Goal: Task Accomplishment & Management: Use online tool/utility

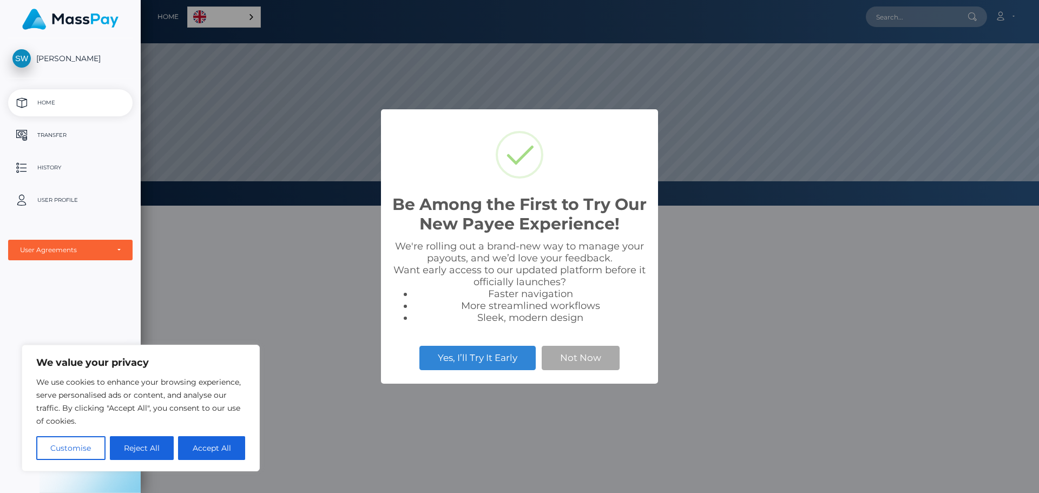
scroll to position [206, 899]
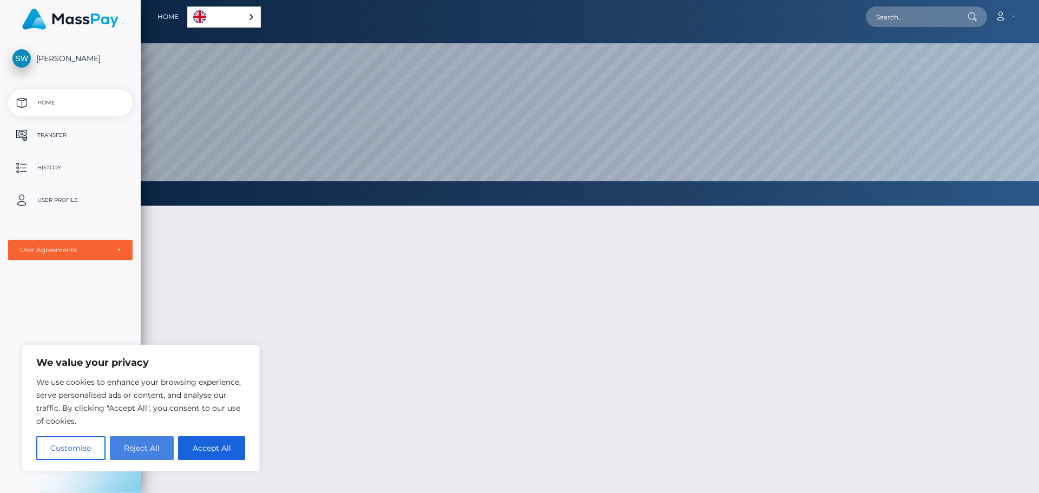
click at [141, 448] on button "Reject All" at bounding box center [142, 448] width 64 height 24
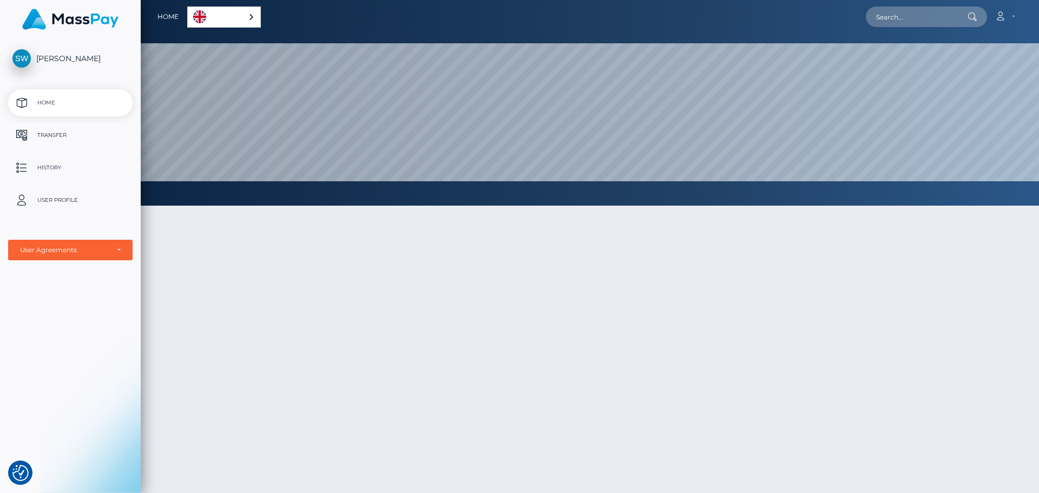
click at [55, 139] on p "Transfer" at bounding box center [70, 135] width 116 height 16
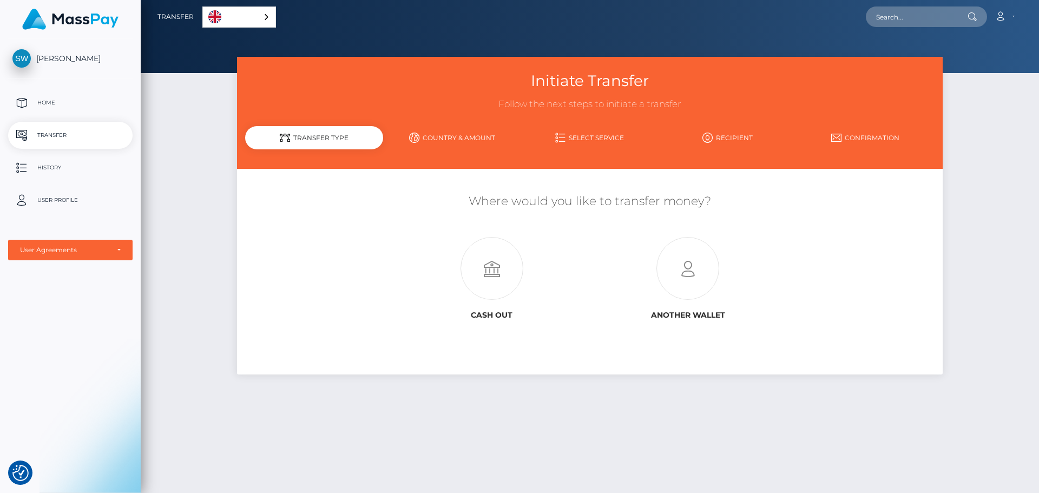
click at [439, 140] on link "Country & Amount" at bounding box center [452, 137] width 138 height 19
click at [341, 135] on div "Transfer Type" at bounding box center [314, 137] width 138 height 23
click at [496, 270] on icon at bounding box center [492, 269] width 196 height 63
click at [518, 263] on icon at bounding box center [492, 269] width 196 height 63
click at [57, 193] on p "User Profile" at bounding box center [70, 200] width 116 height 16
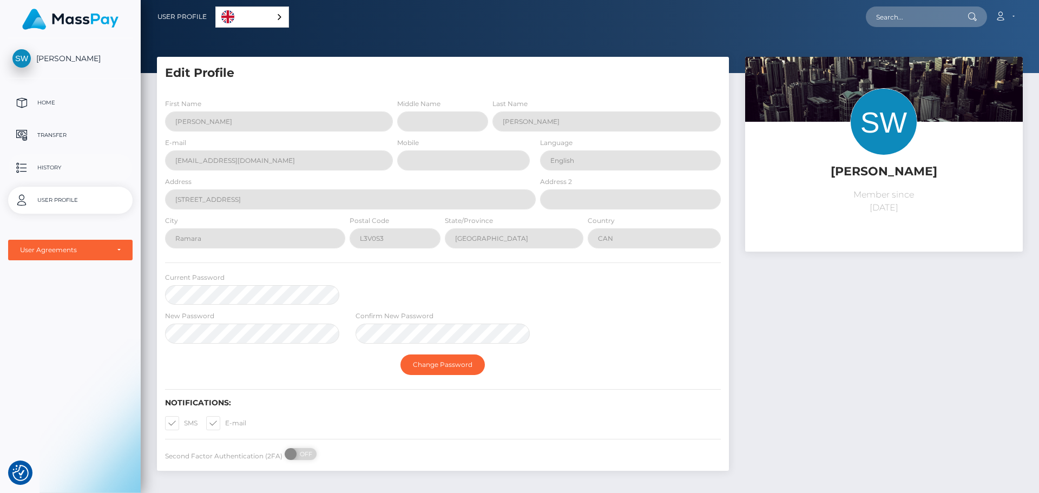
click at [66, 165] on p "History" at bounding box center [70, 168] width 116 height 16
click at [40, 107] on p "Home" at bounding box center [70, 103] width 116 height 16
click at [55, 135] on p "Transfer" at bounding box center [70, 135] width 116 height 16
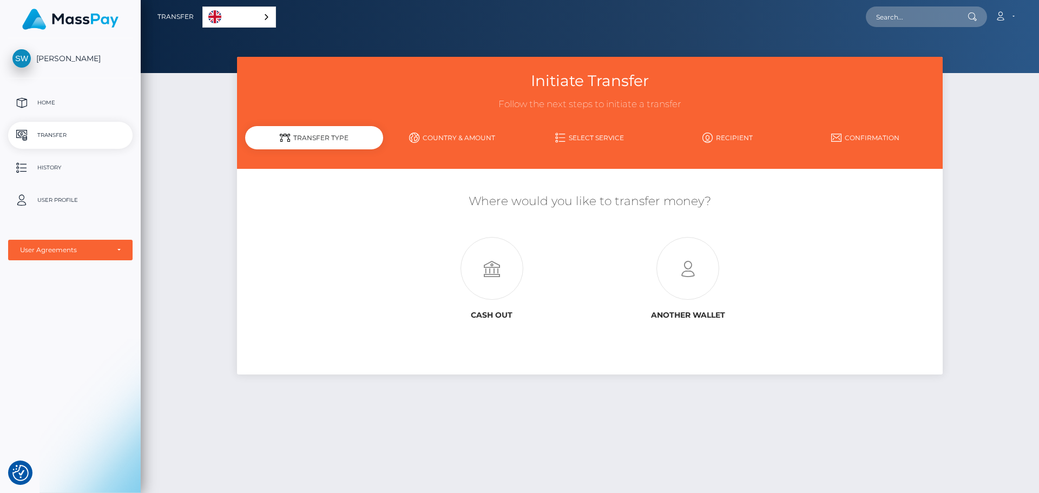
click at [246, 19] on link "English" at bounding box center [239, 17] width 73 height 20
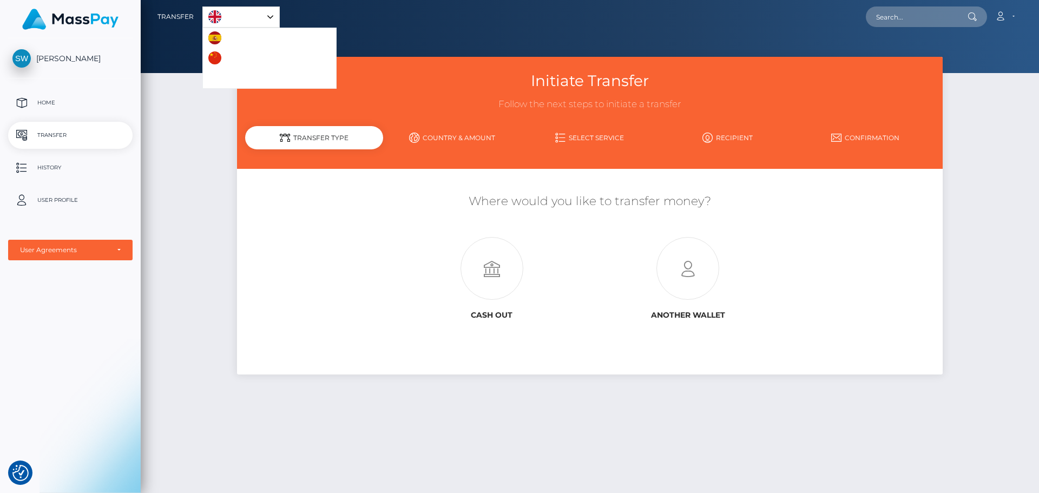
click at [260, 17] on link "English" at bounding box center [241, 17] width 76 height 20
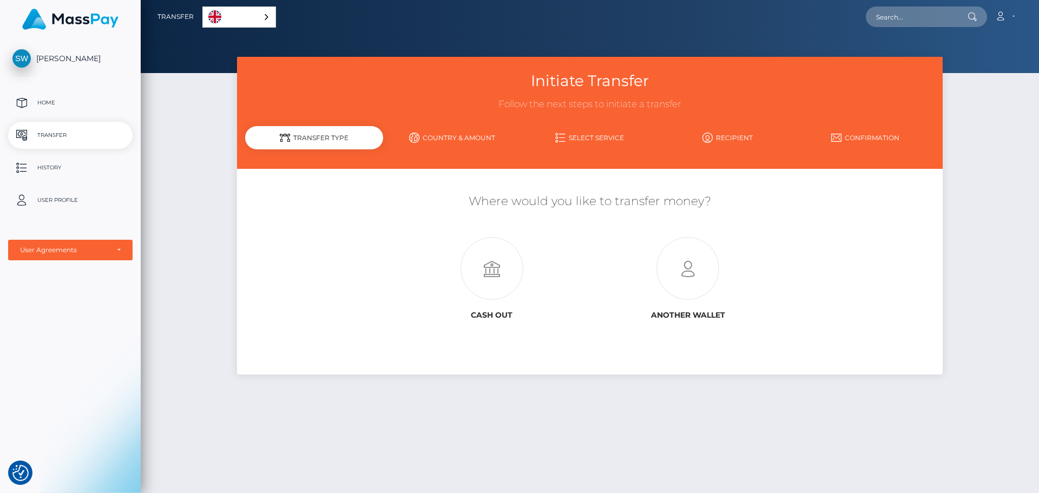
click at [474, 136] on link "Country & Amount" at bounding box center [452, 137] width 138 height 19
click at [593, 132] on link "Select Service" at bounding box center [590, 137] width 138 height 19
click at [676, 266] on icon at bounding box center [688, 269] width 196 height 63
